Goal: Task Accomplishment & Management: Use online tool/utility

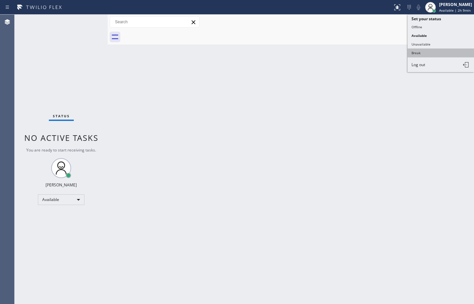
click at [440, 52] on button "Break" at bounding box center [440, 53] width 66 height 9
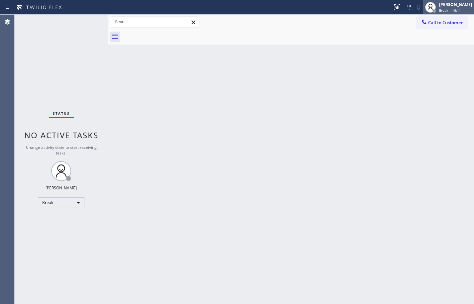
click at [459, 11] on div "Break | 16:11" at bounding box center [455, 10] width 33 height 5
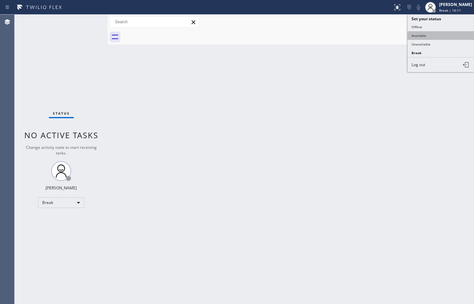
click at [436, 34] on button "Available" at bounding box center [440, 35] width 66 height 9
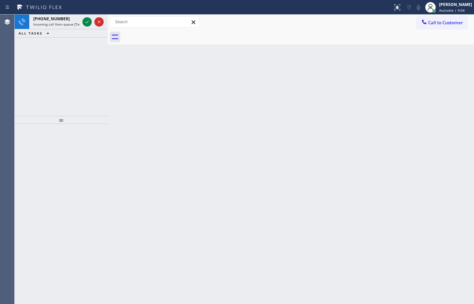
click at [56, 12] on icon at bounding box center [40, 7] width 50 height 11
drag, startPoint x: 58, startPoint y: 18, endPoint x: 78, endPoint y: 27, distance: 22.2
click at [58, 18] on span "+12133791209" at bounding box center [51, 19] width 37 height 6
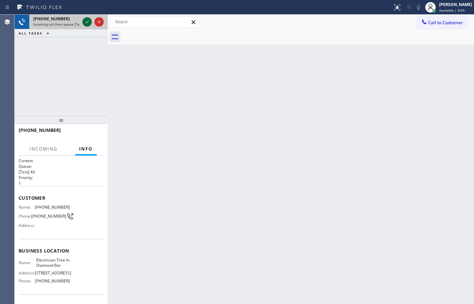
click at [85, 22] on icon at bounding box center [87, 22] width 8 height 8
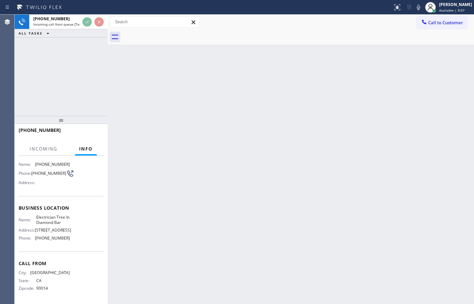
scroll to position [50, 0]
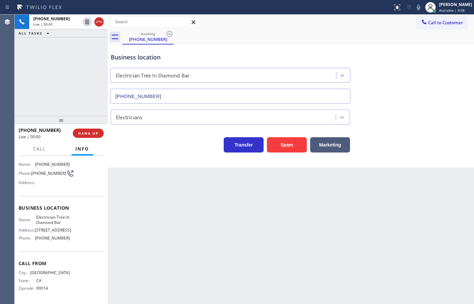
type input "(909) 546-4983"
click at [55, 216] on span "Electrician Tree In Diamond Bar" at bounding box center [52, 220] width 33 height 10
copy span "Electrician Tree In Diamond Bar"
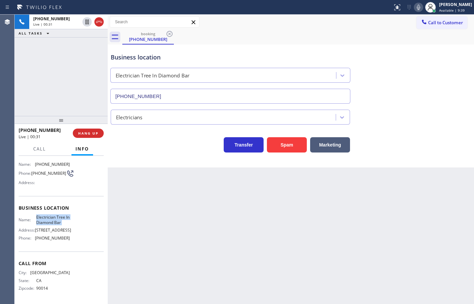
click at [414, 9] on icon at bounding box center [418, 7] width 8 height 8
click at [56, 239] on span "(909) 546-4983" at bounding box center [52, 238] width 35 height 5
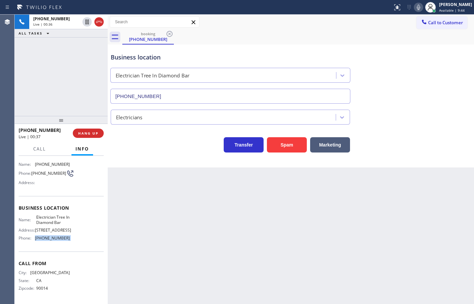
copy span "(909) 546-4983"
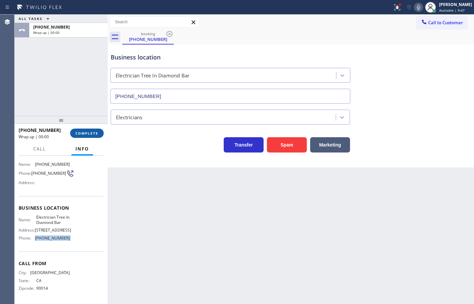
click at [99, 130] on button "COMPLETE" at bounding box center [87, 133] width 34 height 9
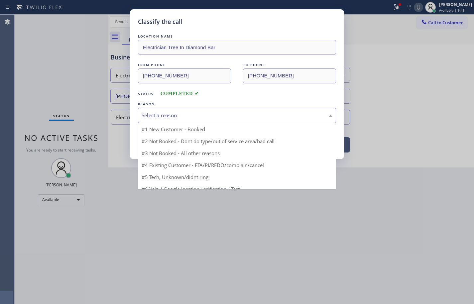
click at [194, 117] on div "Select a reason" at bounding box center [237, 116] width 191 height 8
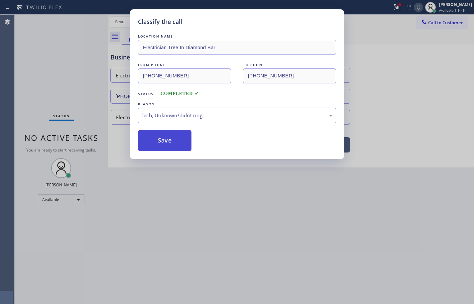
click at [178, 140] on button "Save" at bounding box center [165, 140] width 54 height 21
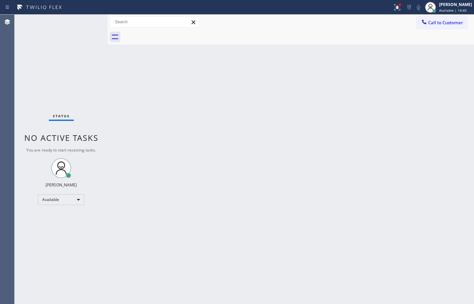
click at [450, 85] on div "Back to Dashboard Change Sender ID Customers Technicians Select a contact Outbo…" at bounding box center [291, 159] width 366 height 289
click at [61, 23] on div "Status No active tasks You are ready to start receiving tasks. Sean Louis Atano…" at bounding box center [61, 159] width 93 height 289
click at [97, 39] on div "ALL TASKS ALL TASKS ACTIVE TASKS TASKS IN WRAP UP (213) 379-1209 Reserved" at bounding box center [61, 65] width 93 height 101
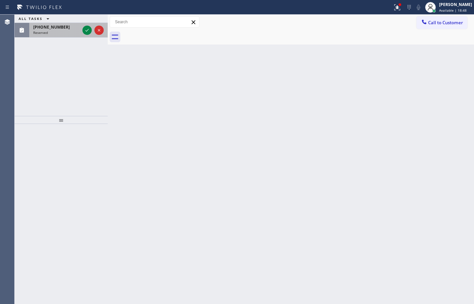
click at [73, 33] on div "Reserved" at bounding box center [56, 32] width 47 height 5
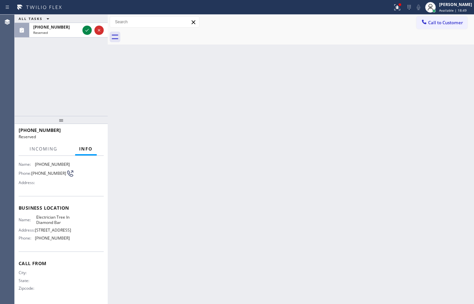
scroll to position [56, 0]
click at [87, 28] on icon at bounding box center [87, 30] width 8 height 8
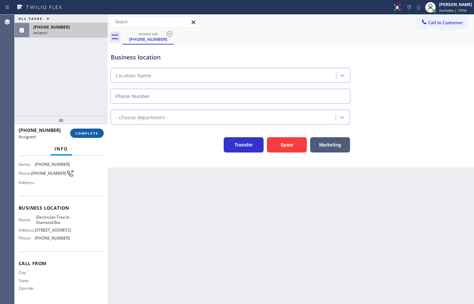
click at [95, 133] on span "COMPLETE" at bounding box center [86, 133] width 23 height 5
type input "(909) 546-4983"
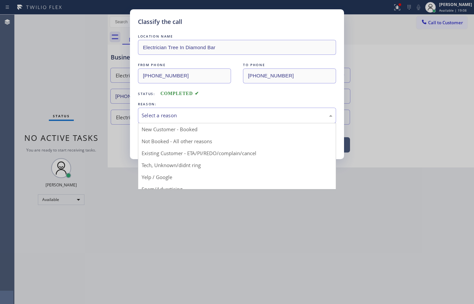
click at [186, 117] on div "Select a reason" at bounding box center [237, 116] width 191 height 8
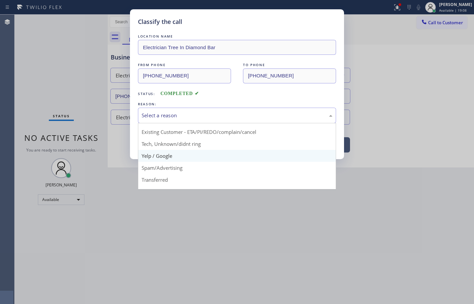
scroll to position [42, 0]
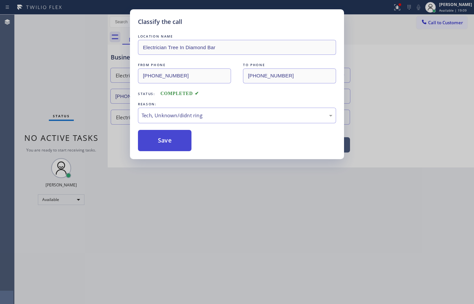
click at [178, 136] on button "Save" at bounding box center [165, 140] width 54 height 21
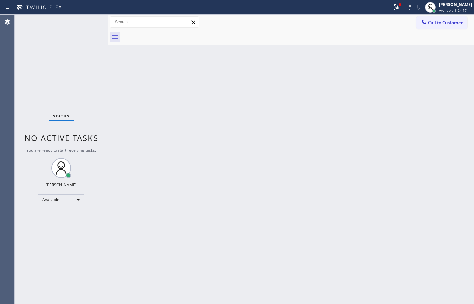
drag, startPoint x: 57, startPoint y: 47, endPoint x: 50, endPoint y: 21, distance: 26.6
click at [48, 21] on div "Status No active tasks You are ready to start receiving tasks. Sean Louis Atano…" at bounding box center [61, 159] width 93 height 289
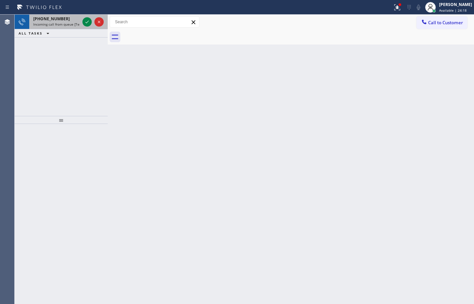
click at [64, 23] on span "Incoming call from queue [Test] All" at bounding box center [60, 24] width 55 height 5
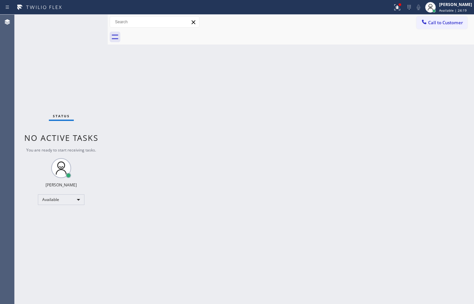
click at [86, 23] on div "Status No active tasks You are ready to start receiving tasks. Sean Louis Atano…" at bounding box center [61, 159] width 93 height 289
click at [84, 22] on div "Status No active tasks You are ready to start receiving tasks. Sean Louis Atano…" at bounding box center [61, 159] width 93 height 289
click at [86, 21] on div "Status No active tasks You are ready to start receiving tasks. Sean Louis Atano…" at bounding box center [61, 159] width 93 height 289
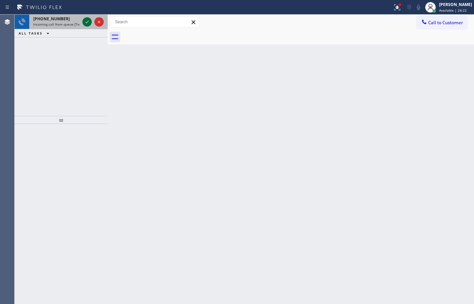
click at [86, 21] on icon at bounding box center [87, 22] width 8 height 8
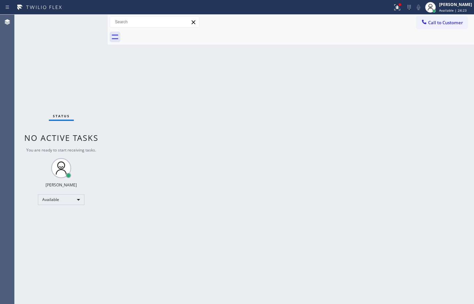
click at [86, 21] on div "Status No active tasks You are ready to start receiving tasks. Sean Louis Atano…" at bounding box center [61, 159] width 93 height 289
click at [408, 171] on div "Back to Dashboard Change Sender ID Customers Technicians Select a contact Outbo…" at bounding box center [291, 159] width 366 height 289
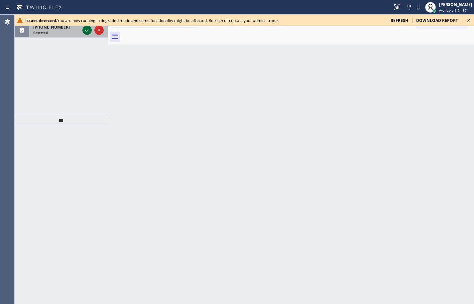
click at [85, 31] on icon at bounding box center [87, 30] width 8 height 8
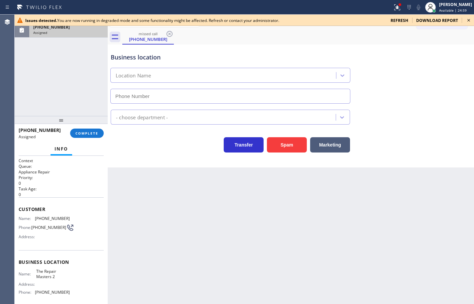
type input "(516) 212-7662"
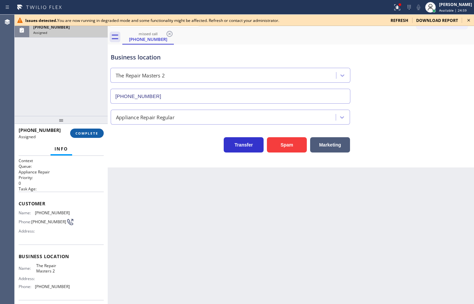
click at [93, 135] on span "COMPLETE" at bounding box center [86, 133] width 23 height 5
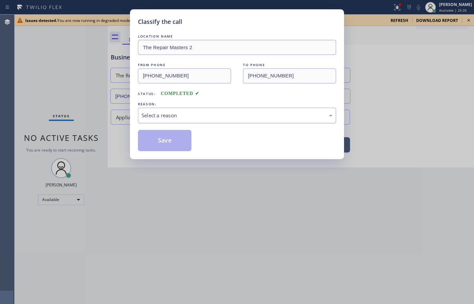
click at [200, 116] on div "Select a reason" at bounding box center [237, 116] width 191 height 8
click at [177, 144] on button "Save" at bounding box center [165, 140] width 54 height 21
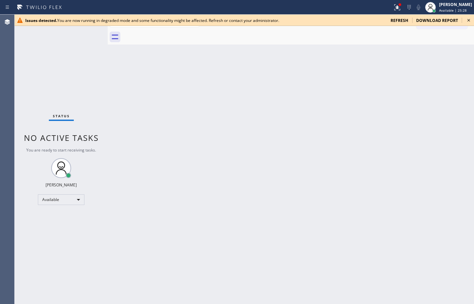
click at [399, 22] on span "refresh" at bounding box center [400, 21] width 18 height 6
click at [401, 18] on span "refresh" at bounding box center [400, 21] width 18 height 6
click at [79, 56] on div "Status No active tasks You are ready to start receiving tasks. Sean Louis Atano…" at bounding box center [61, 159] width 93 height 289
click at [404, 22] on span "refresh" at bounding box center [400, 21] width 18 height 6
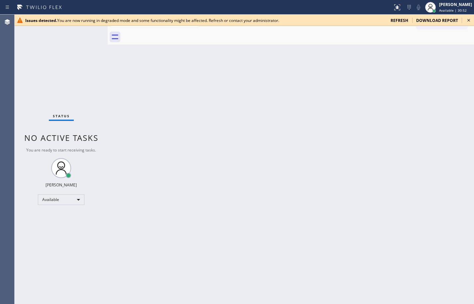
click at [404, 22] on span "refresh" at bounding box center [400, 21] width 18 height 6
click at [468, 160] on div "Back to Dashboard Change Sender ID Customers Technicians Select a contact Outbo…" at bounding box center [291, 159] width 366 height 289
click at [405, 20] on span "refresh" at bounding box center [400, 21] width 18 height 6
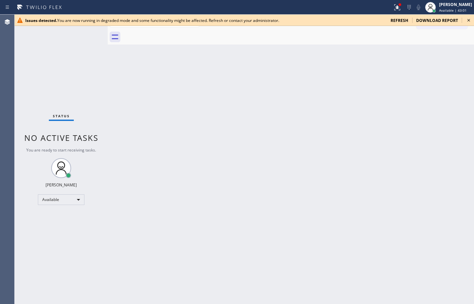
drag, startPoint x: 50, startPoint y: 79, endPoint x: 56, endPoint y: 78, distance: 5.7
click at [50, 79] on div "Status No active tasks You are ready to start receiving tasks. Sean Louis Atano…" at bounding box center [61, 159] width 93 height 289
click at [72, 56] on div "Status No active tasks Change activity state to start receiving tasks. ​" at bounding box center [61, 159] width 93 height 289
click at [409, 6] on div at bounding box center [411, 5] width 4 height 4
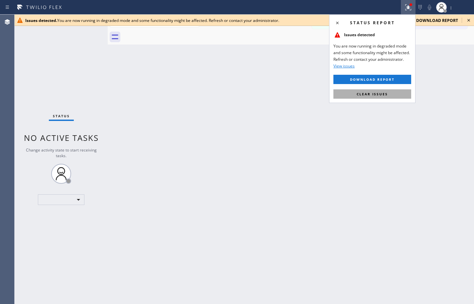
click at [389, 95] on button "Clear issues" at bounding box center [372, 93] width 78 height 9
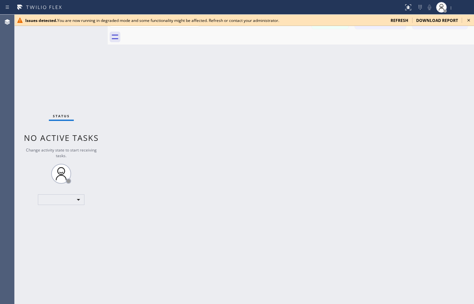
click at [469, 20] on icon at bounding box center [468, 20] width 3 height 3
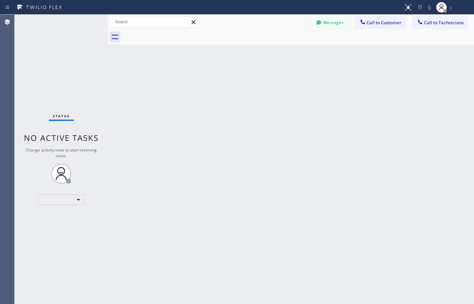
click at [433, 59] on div "Back to Dashboard Change Sender ID Customers Technicians Select a contact Outbo…" at bounding box center [291, 159] width 366 height 289
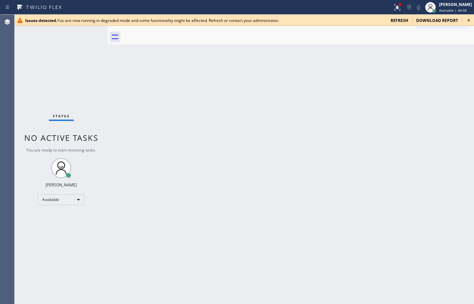
click at [22, 74] on div "Status No active tasks You are ready to start receiving tasks. Sean Louis Atano…" at bounding box center [61, 159] width 93 height 289
click at [457, 49] on div "Back to Dashboard Change Sender ID Customers Technicians Select a contact Outbo…" at bounding box center [291, 159] width 366 height 289
click at [458, 58] on div "Back to Dashboard Change Sender ID Customers Technicians Select a contact Outbo…" at bounding box center [291, 159] width 366 height 289
click at [361, 63] on div "Back to Dashboard Change Sender ID Customers Technicians Select a contact Outbo…" at bounding box center [291, 159] width 366 height 289
